Goal: Transaction & Acquisition: Purchase product/service

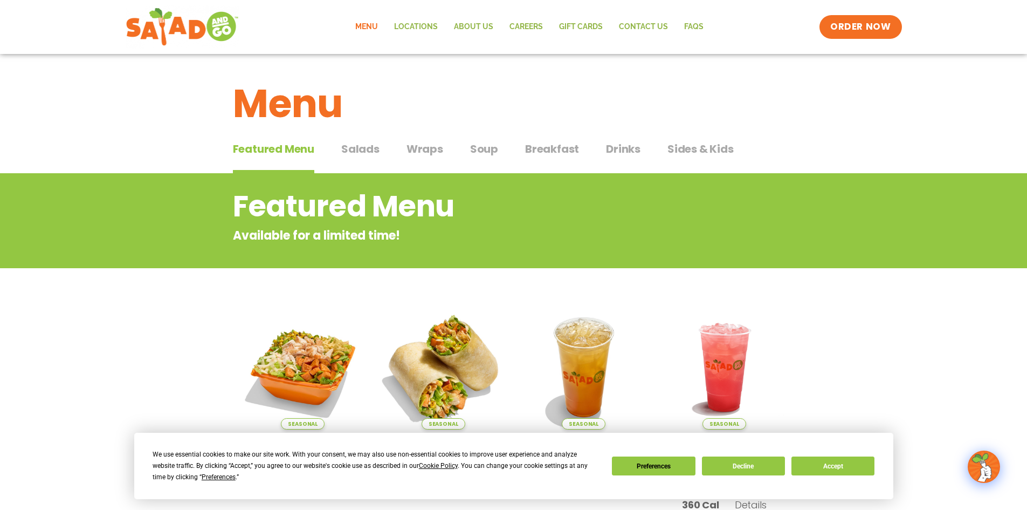
scroll to position [108, 0]
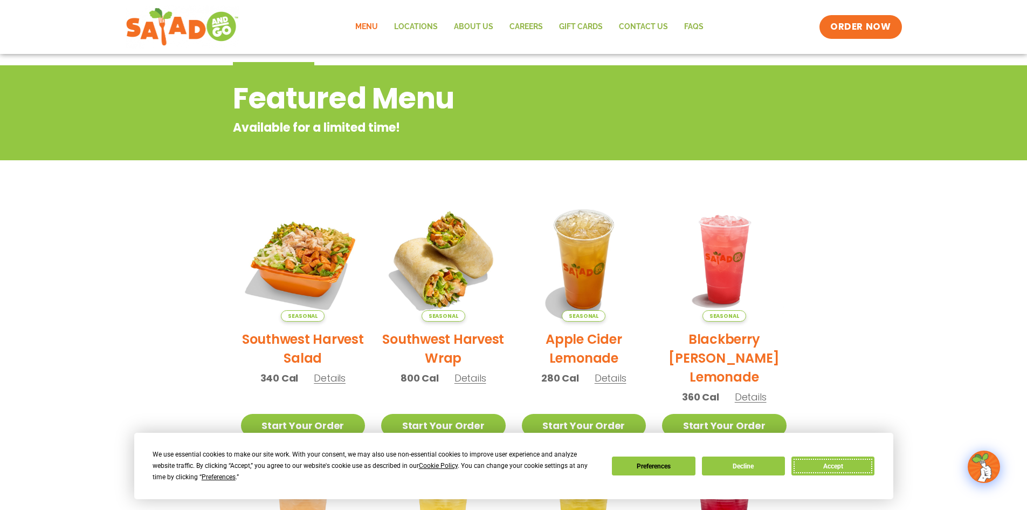
click at [846, 463] on button "Accept" at bounding box center [833, 465] width 83 height 19
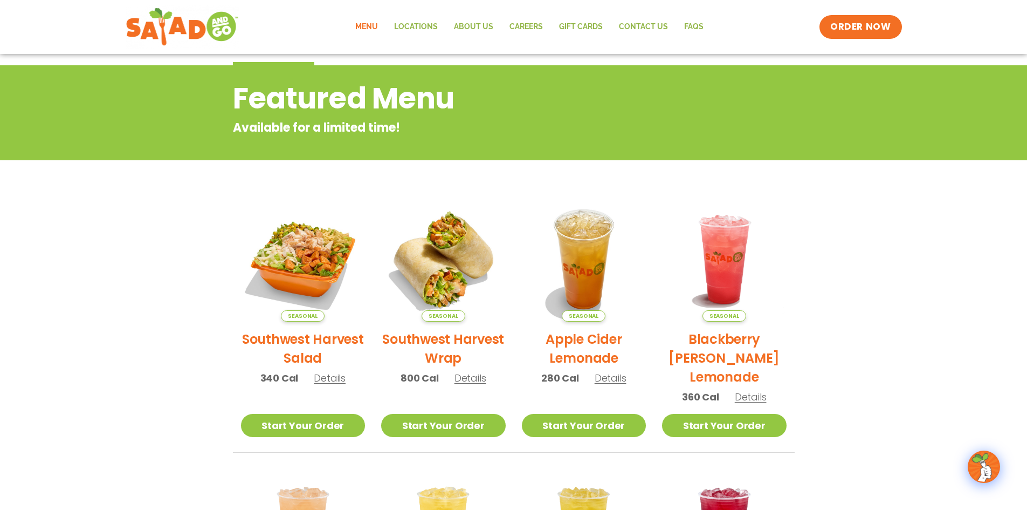
scroll to position [162, 0]
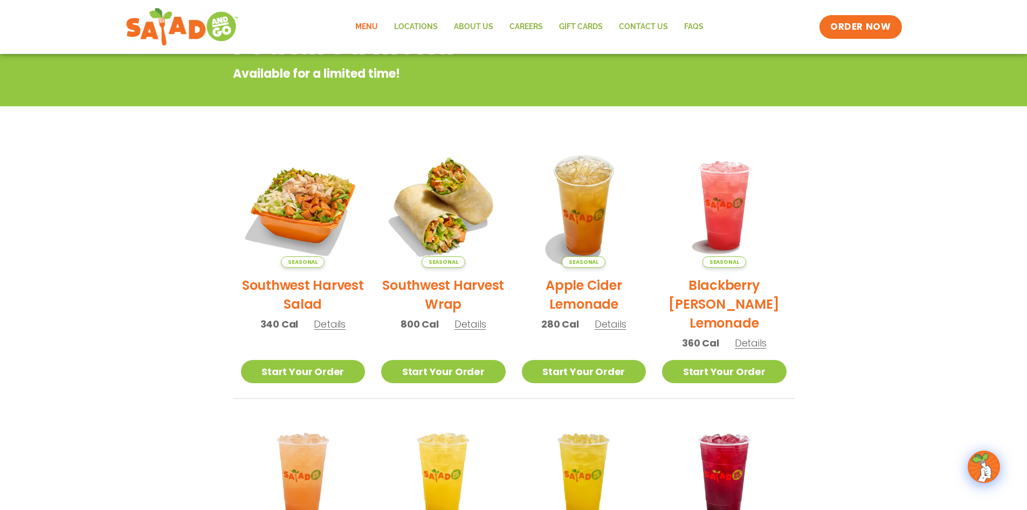
click at [371, 24] on link "Menu" at bounding box center [366, 27] width 39 height 25
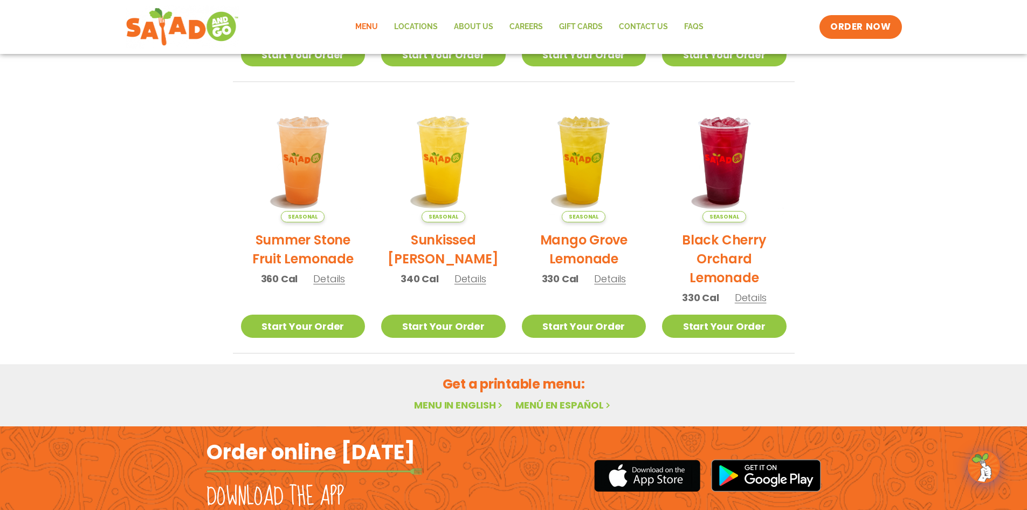
scroll to position [485, 0]
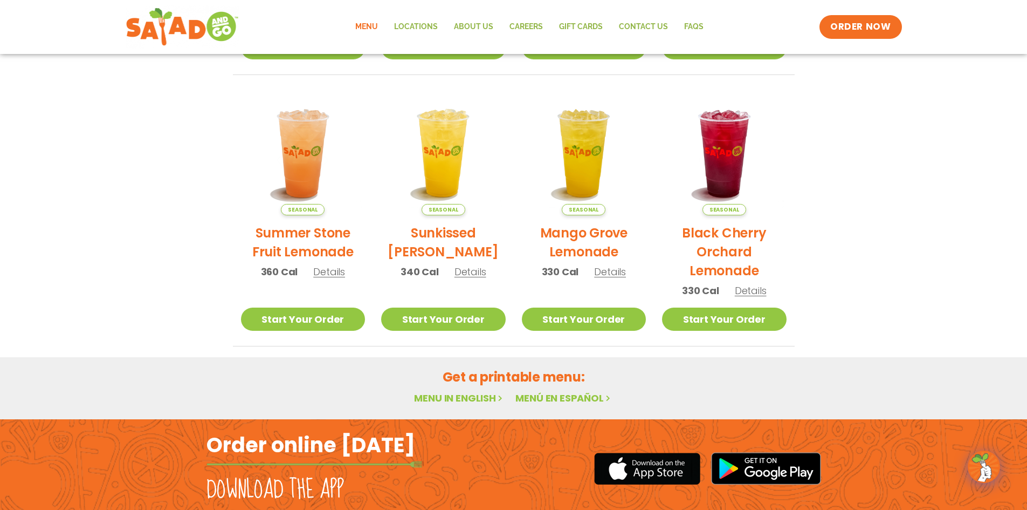
click at [446, 397] on link "Menu in English" at bounding box center [459, 397] width 91 height 13
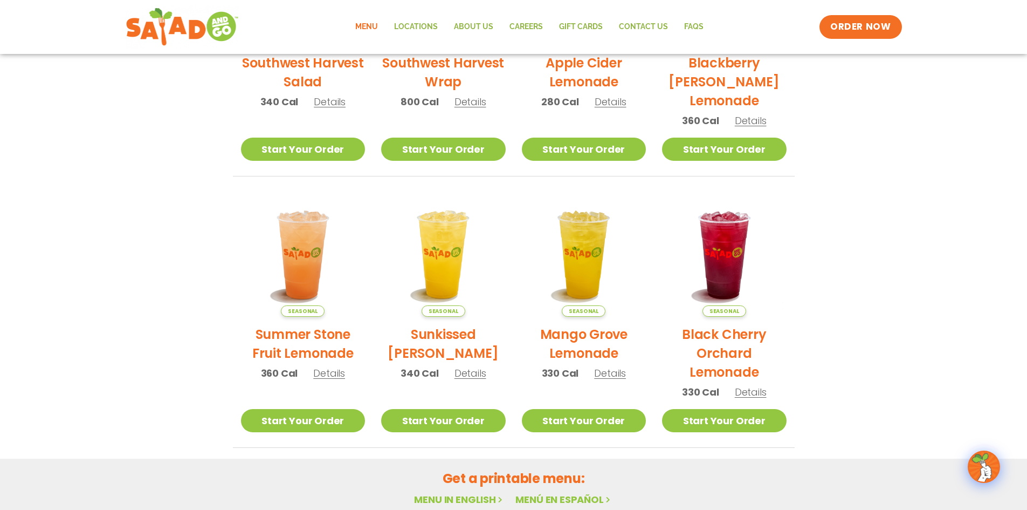
scroll to position [560, 0]
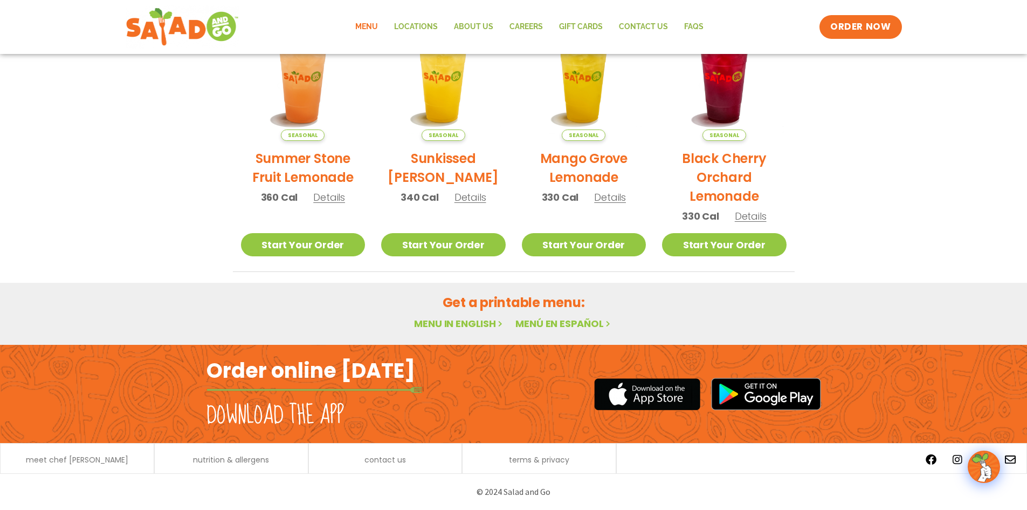
click at [501, 324] on icon at bounding box center [500, 323] width 9 height 9
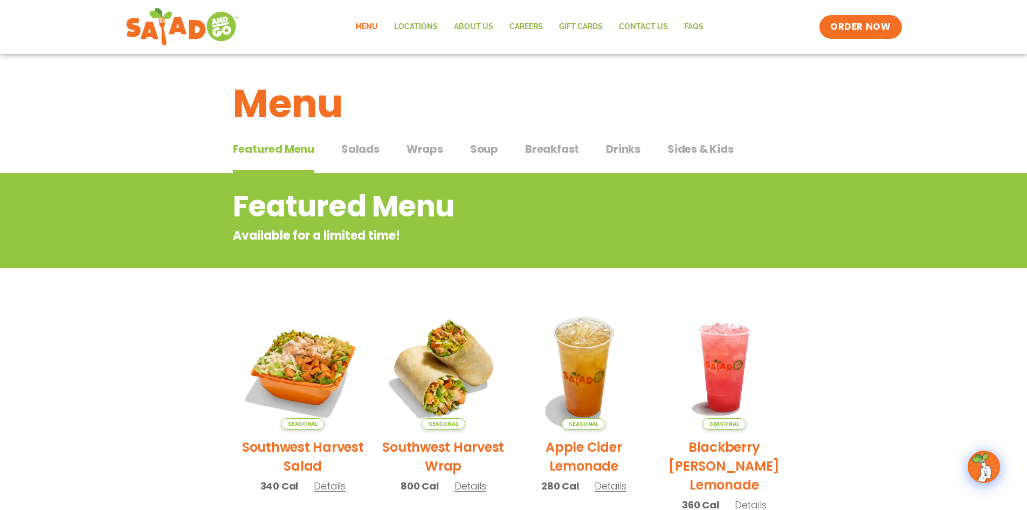
click at [366, 153] on span "Salads" at bounding box center [360, 149] width 38 height 16
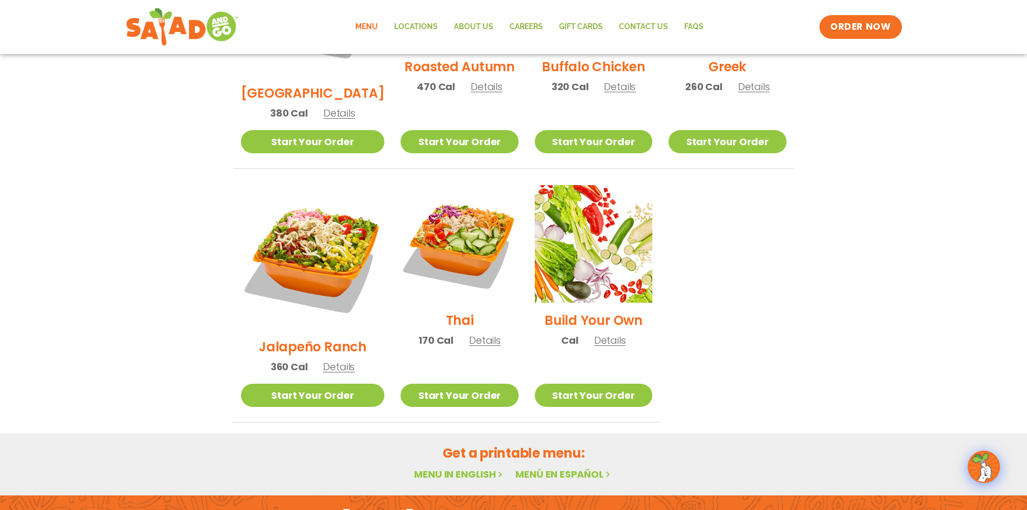
scroll to position [791, 0]
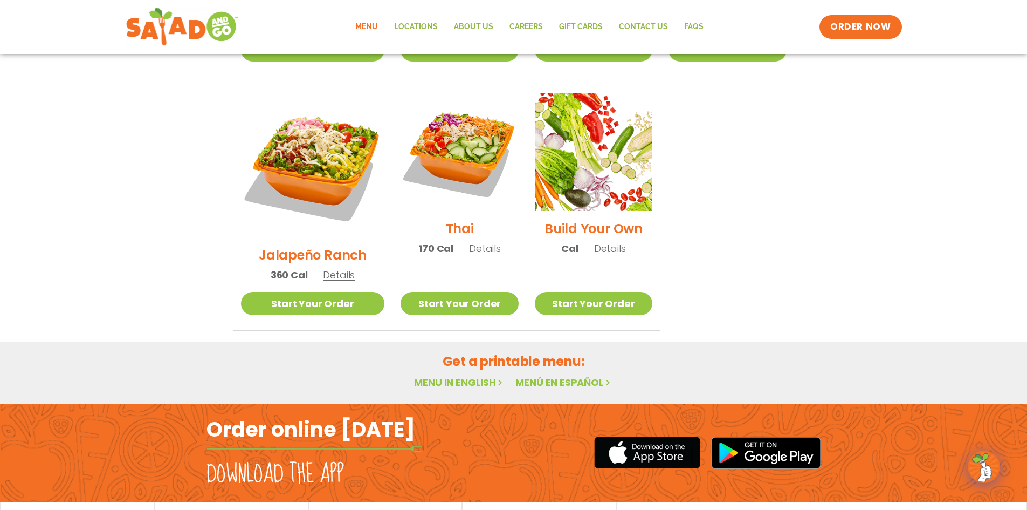
click at [499, 378] on icon at bounding box center [500, 382] width 9 height 9
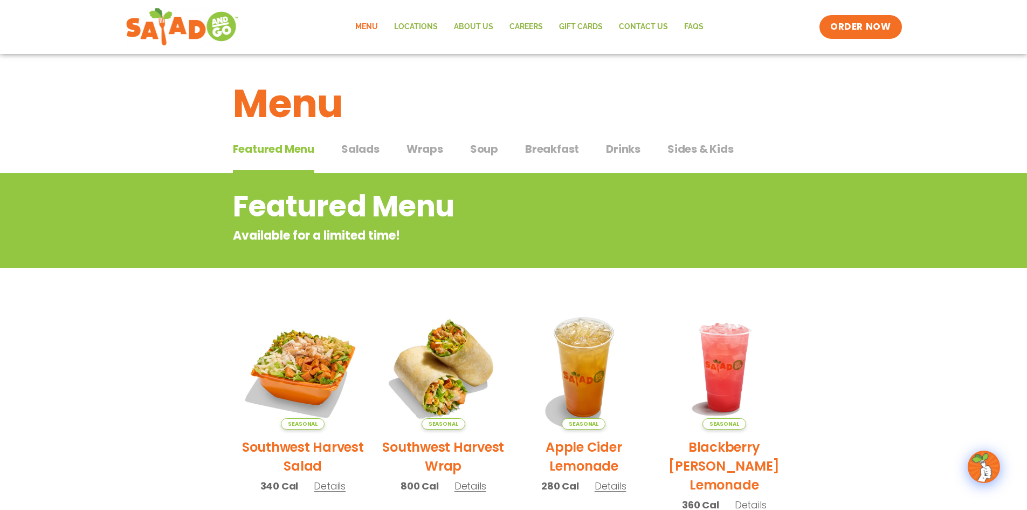
click at [426, 147] on span "Wraps" at bounding box center [425, 149] width 37 height 16
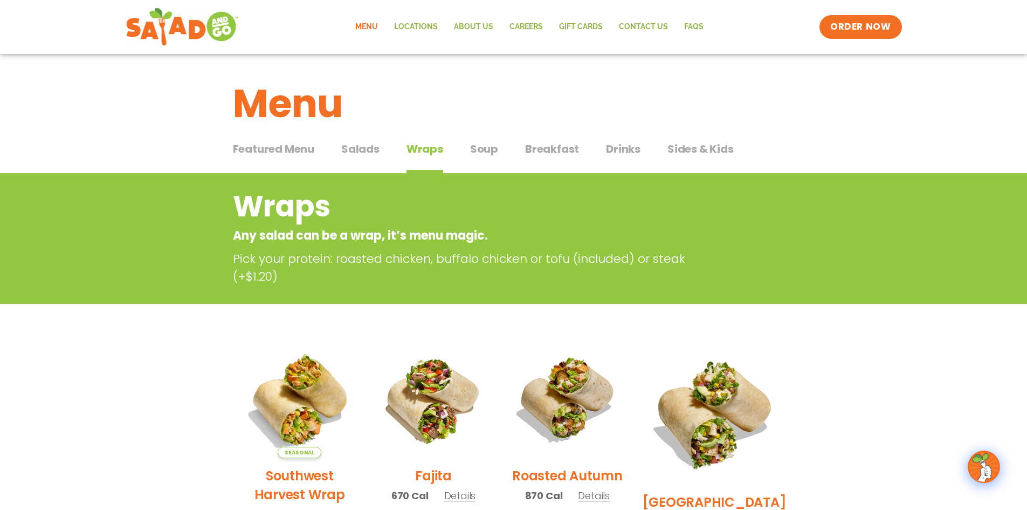
click at [843, 32] on span "ORDER NOW" at bounding box center [860, 27] width 67 height 14
